Goal: Task Accomplishment & Management: Use online tool/utility

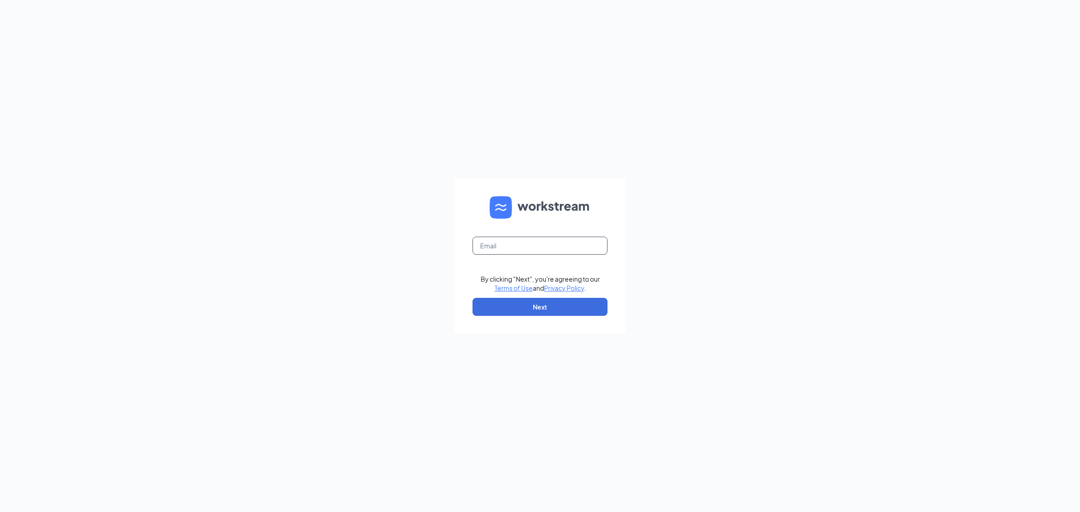
click at [520, 245] on input "text" at bounding box center [539, 246] width 135 height 18
type input "gmmarinette@bleedblue.net"
click at [539, 315] on button "Next" at bounding box center [539, 307] width 135 height 18
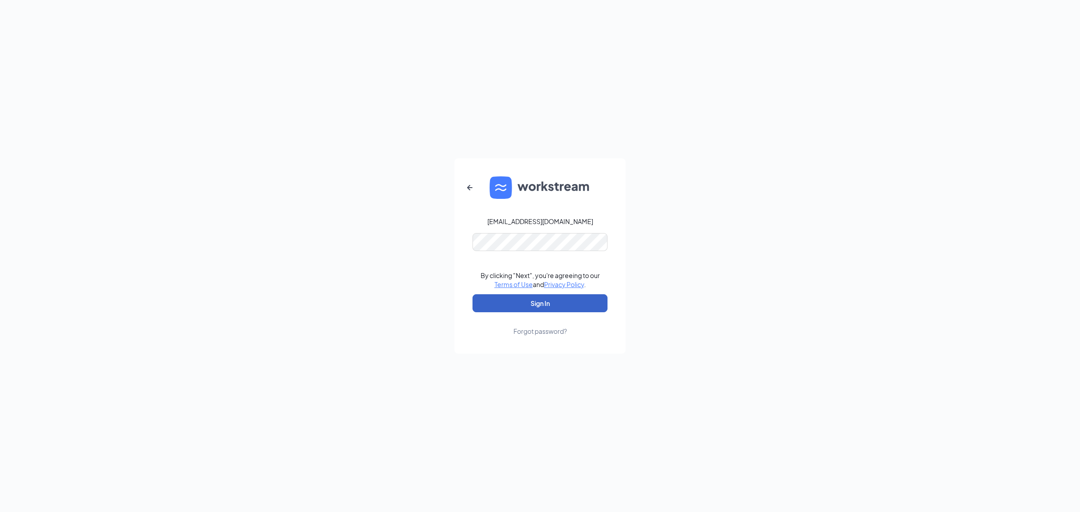
click at [534, 301] on button "Sign In" at bounding box center [539, 303] width 135 height 18
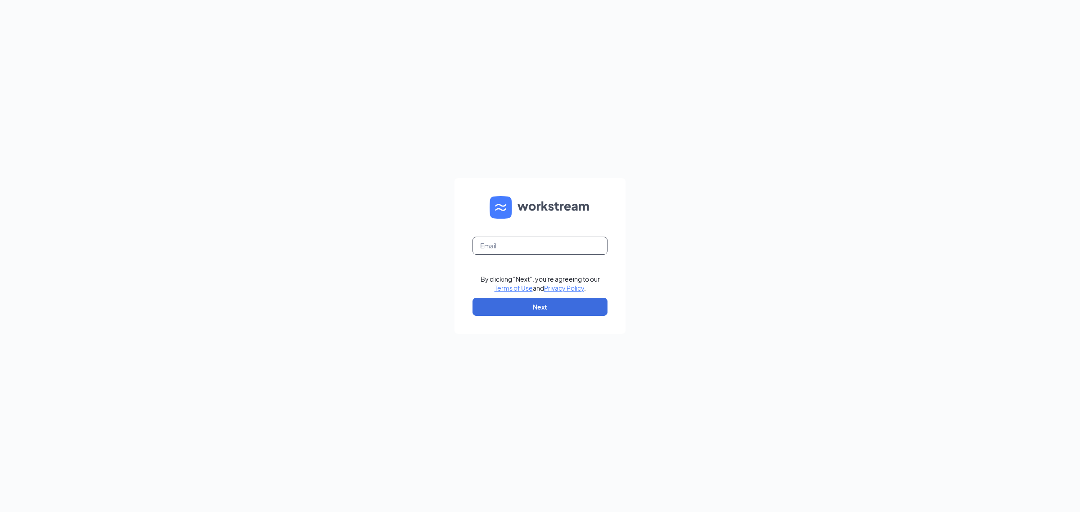
click at [569, 247] on input "text" at bounding box center [539, 246] width 135 height 18
type input "gmmarinette@bleedblue.net"
click at [529, 309] on button "Next" at bounding box center [539, 307] width 135 height 18
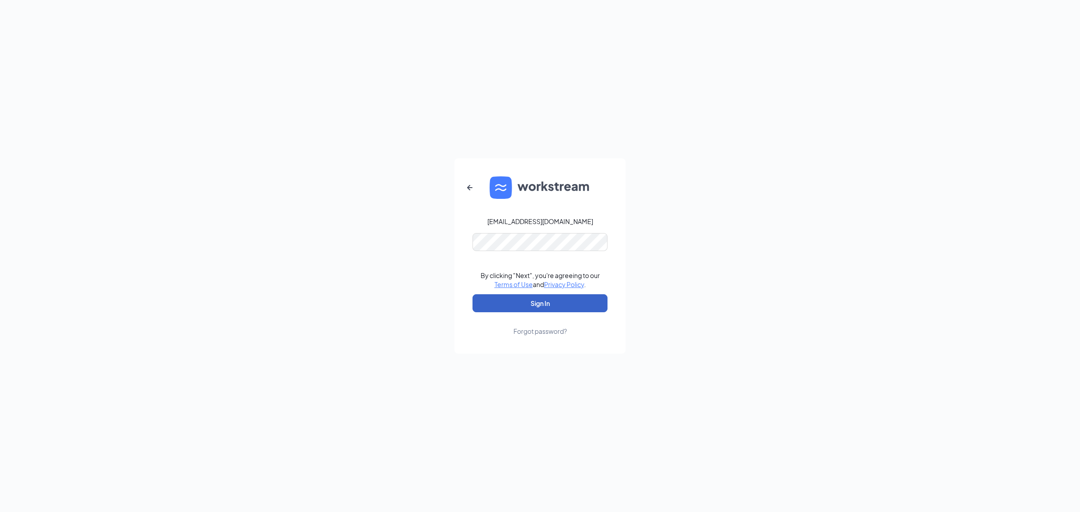
click at [511, 299] on button "Sign In" at bounding box center [539, 303] width 135 height 18
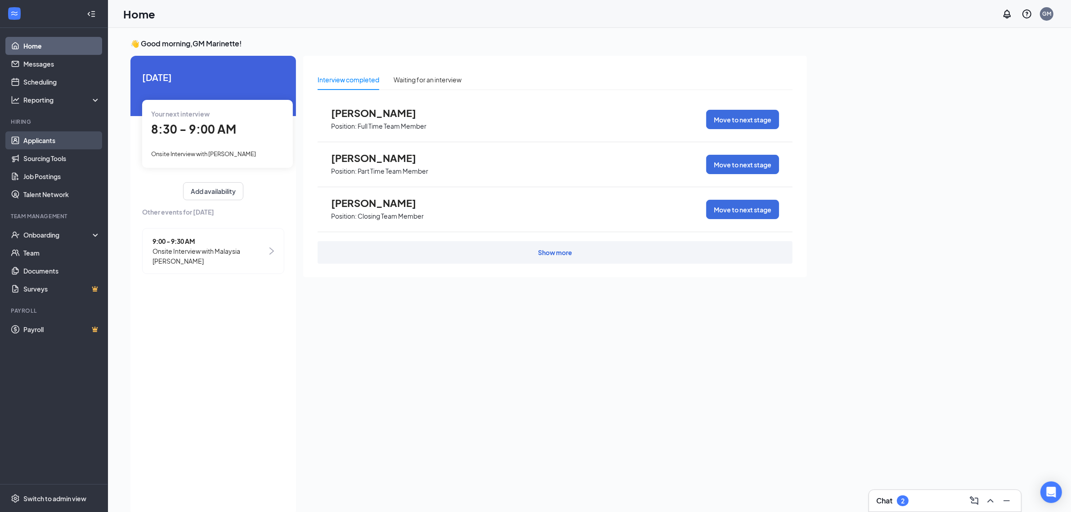
click at [44, 139] on link "Applicants" at bounding box center [61, 140] width 77 height 18
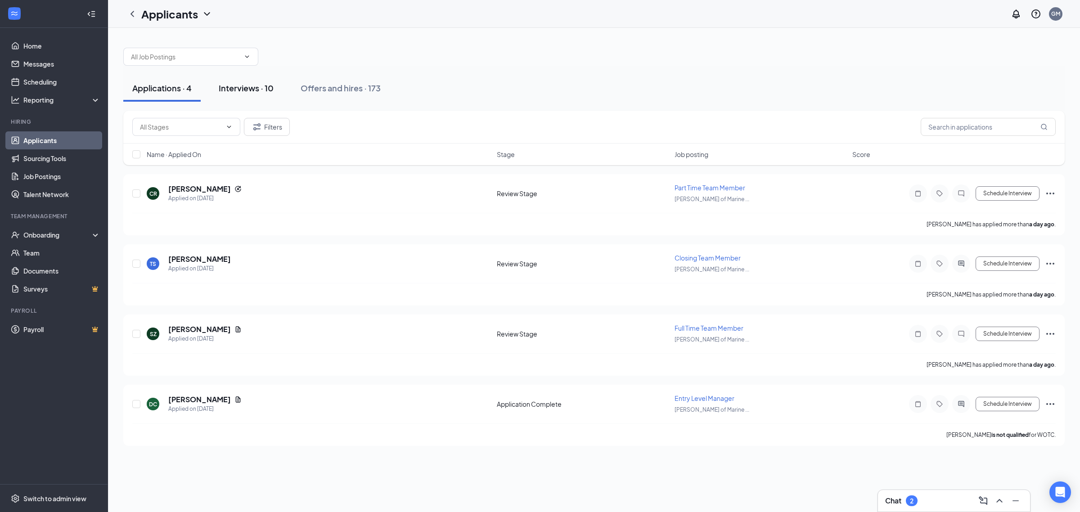
click at [244, 86] on div "Interviews · 10" at bounding box center [246, 87] width 55 height 11
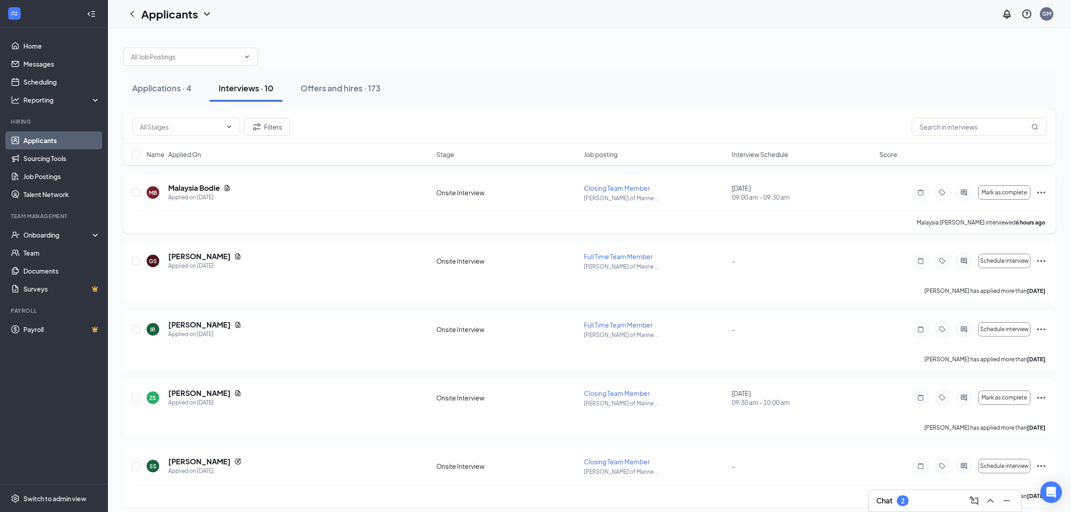
click at [1040, 192] on icon "Ellipses" at bounding box center [1041, 192] width 11 height 11
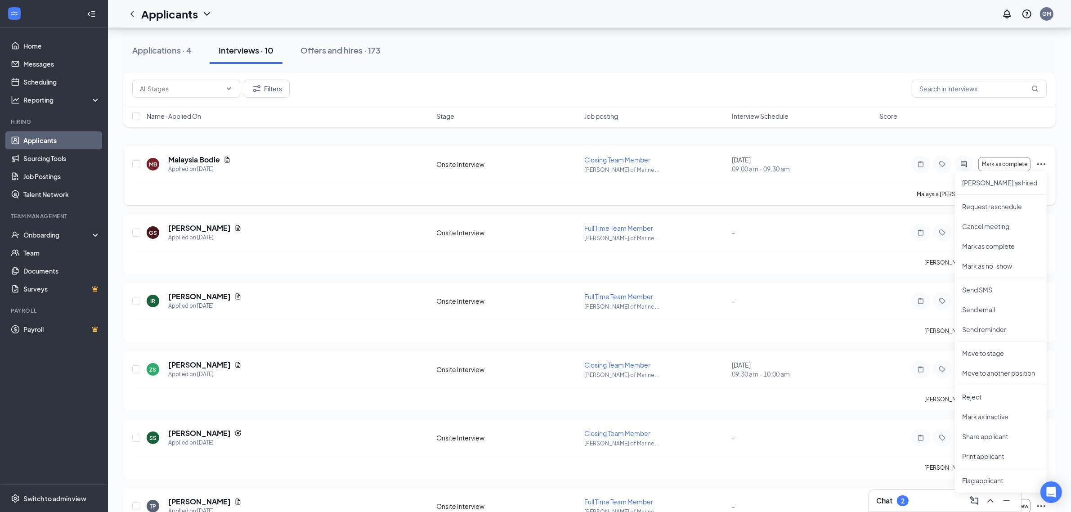
scroll to position [56, 0]
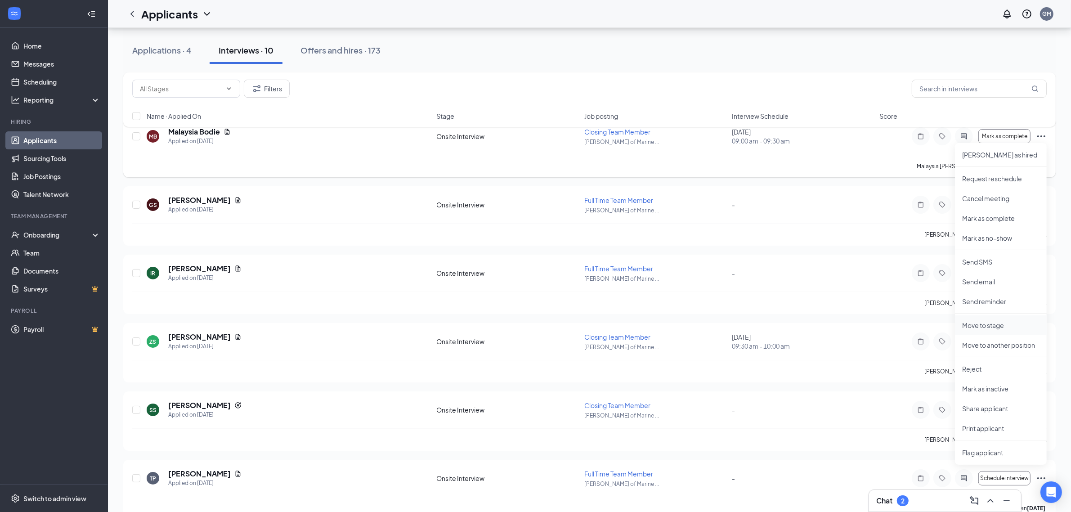
click at [999, 325] on p "Move to stage" at bounding box center [1001, 325] width 77 height 9
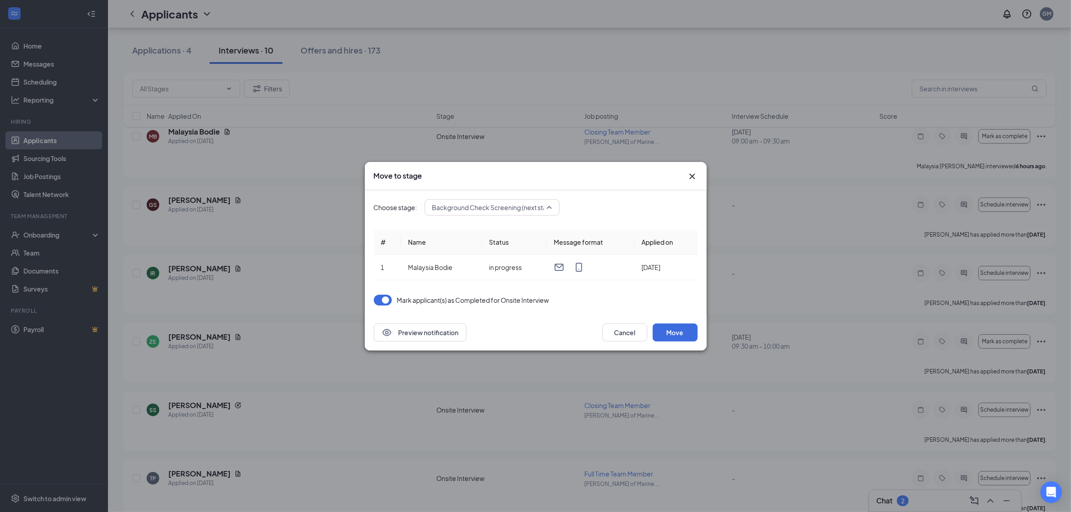
click at [548, 204] on span "Background Check Screening (next stage)" at bounding box center [494, 207] width 125 height 13
click at [512, 313] on span "Background Check" at bounding box center [492, 315] width 121 height 10
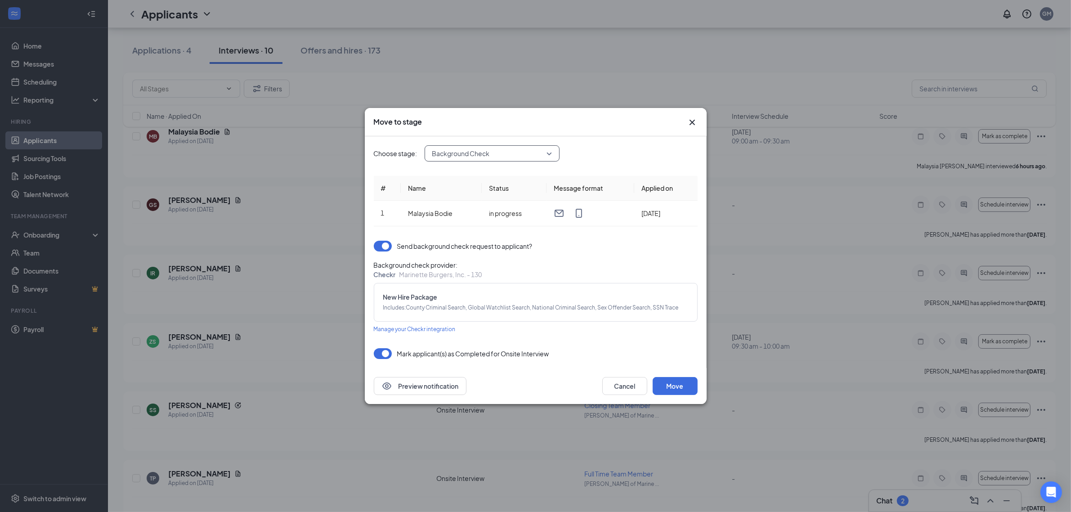
click at [552, 149] on div "Background Check" at bounding box center [492, 153] width 135 height 16
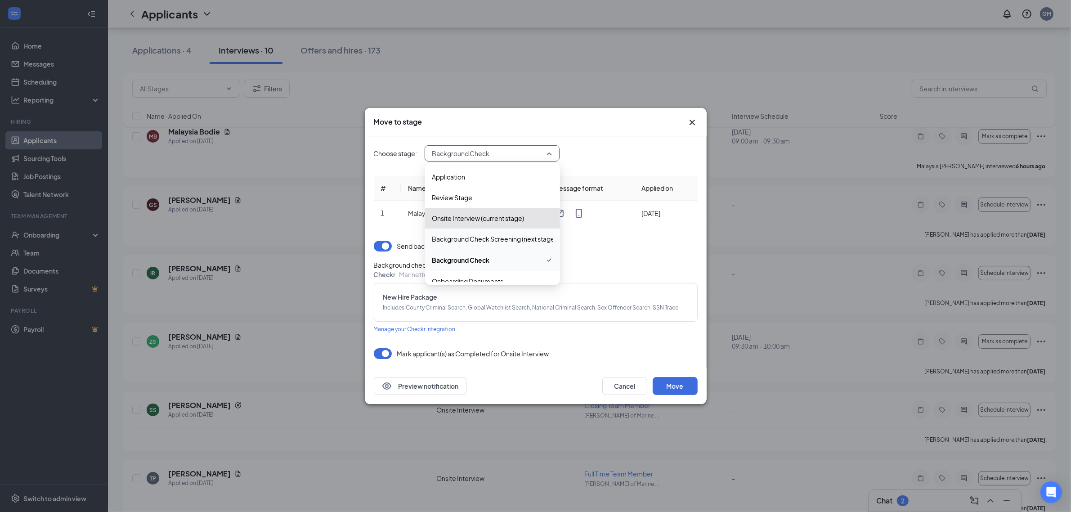
click at [517, 238] on span "Background Check Screening (next stage)" at bounding box center [494, 239] width 125 height 10
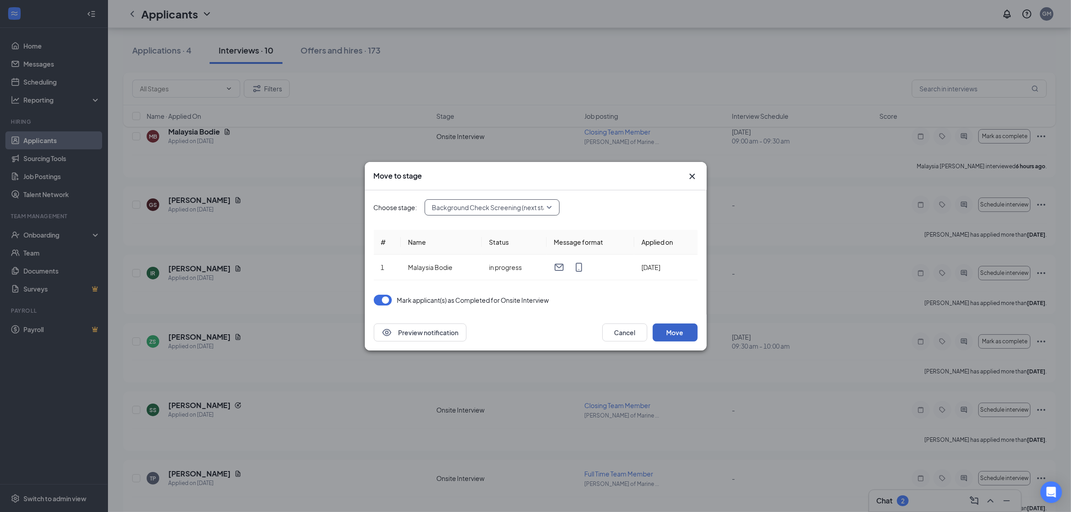
click at [679, 332] on button "Move" at bounding box center [675, 333] width 45 height 18
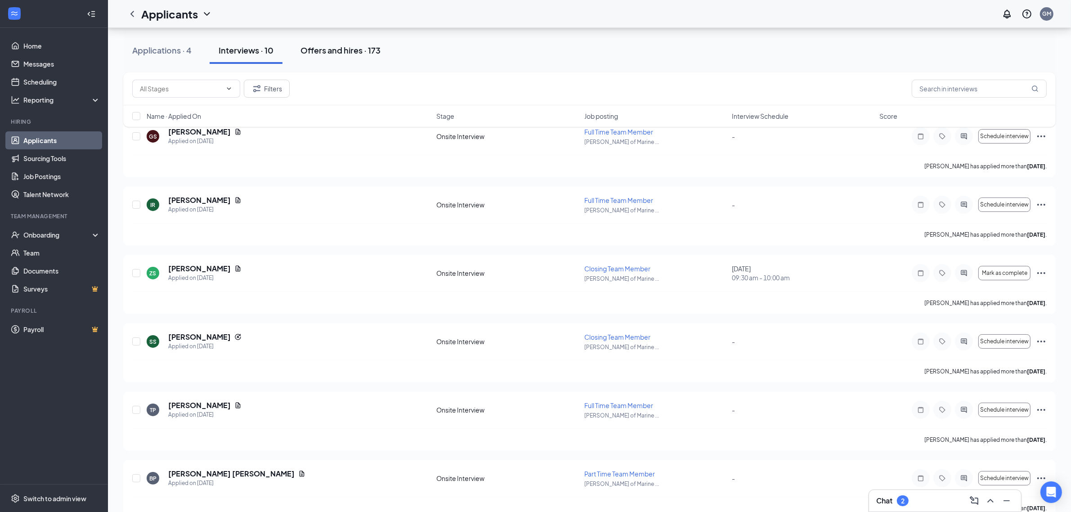
click at [337, 51] on div "Offers and hires · 173" at bounding box center [341, 50] width 80 height 11
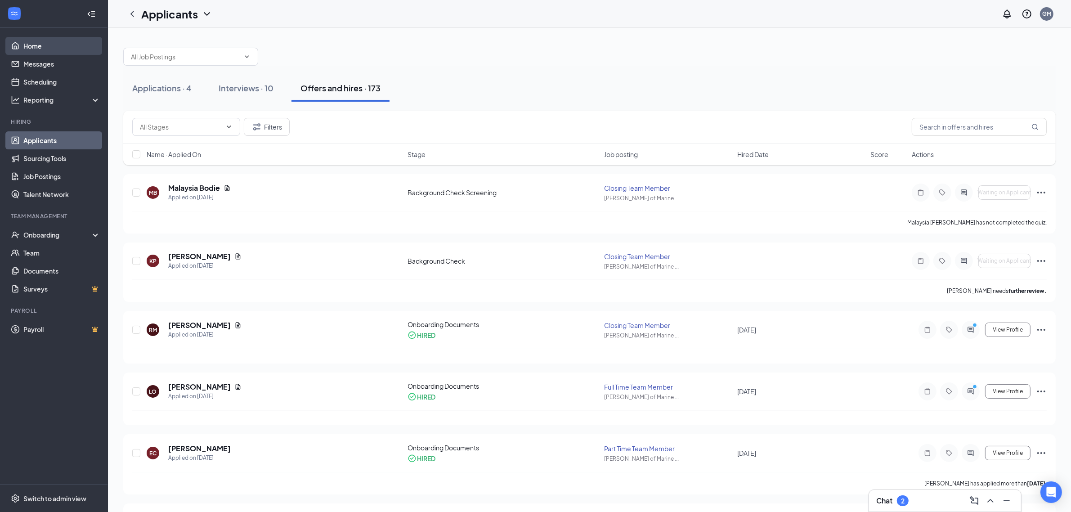
click at [37, 43] on link "Home" at bounding box center [61, 46] width 77 height 18
